Goal: Obtain resource: Obtain resource

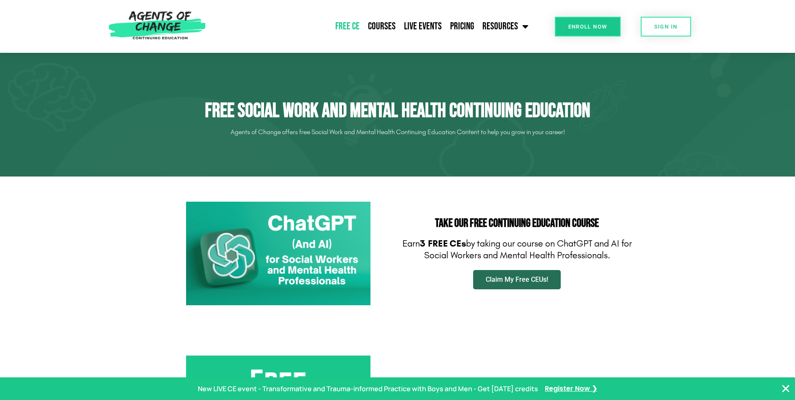
click at [529, 285] on link "Claim My Free CEUs!" at bounding box center [517, 279] width 88 height 19
